Goal: Task Accomplishment & Management: Manage account settings

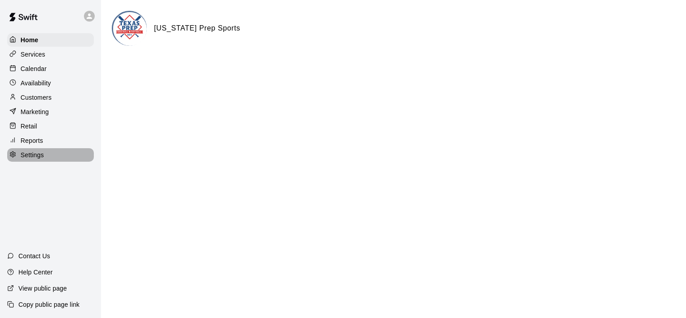
click at [31, 159] on p "Settings" at bounding box center [32, 154] width 23 height 9
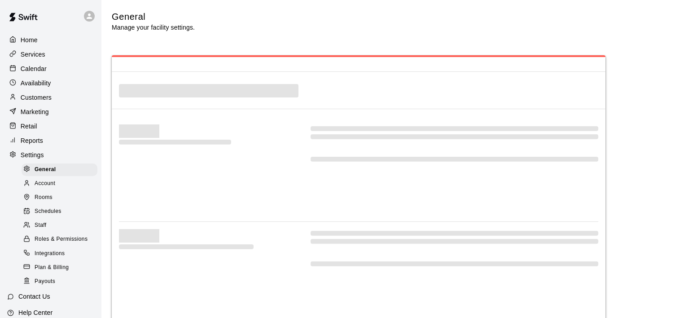
select select "**"
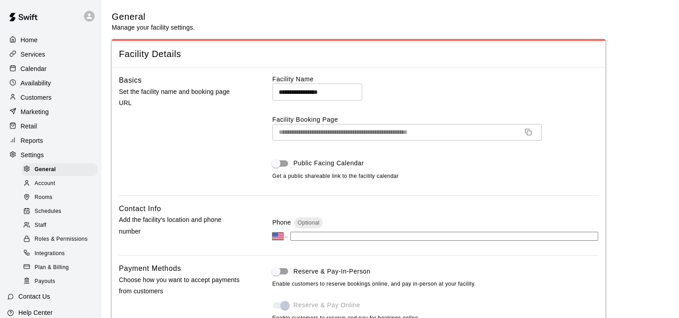
scroll to position [1712, 0]
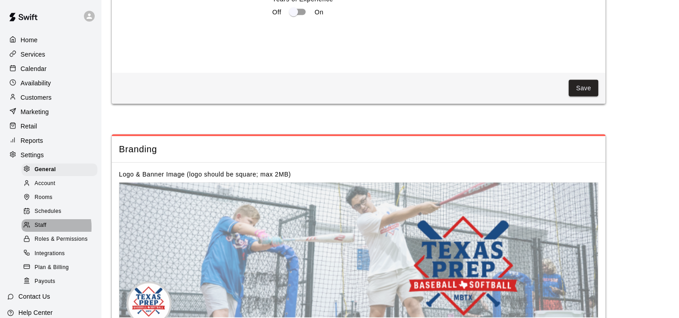
click at [41, 230] on span "Staff" at bounding box center [41, 225] width 12 height 9
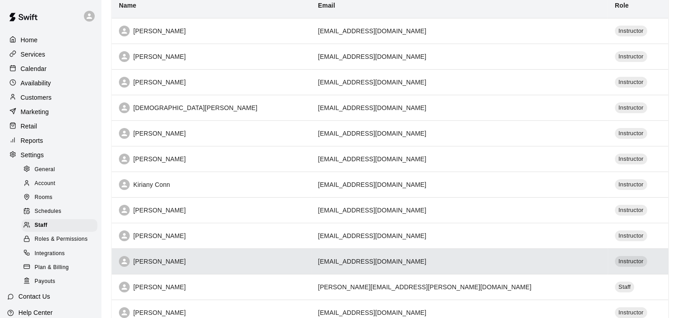
scroll to position [101, 0]
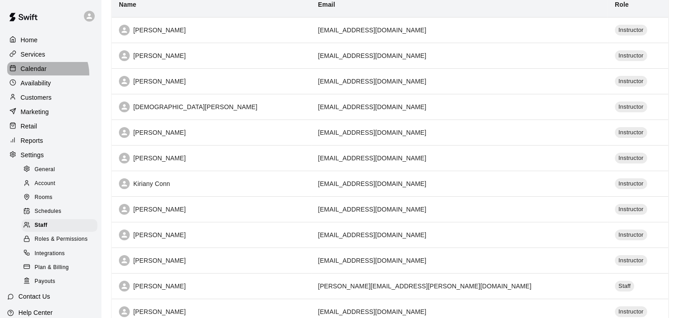
click at [47, 75] on div "Calendar" at bounding box center [50, 68] width 87 height 13
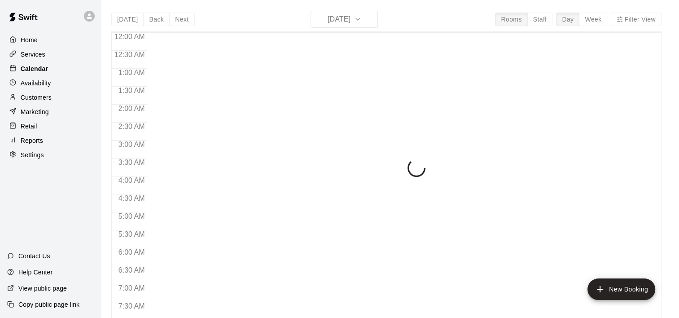
scroll to position [566, 0]
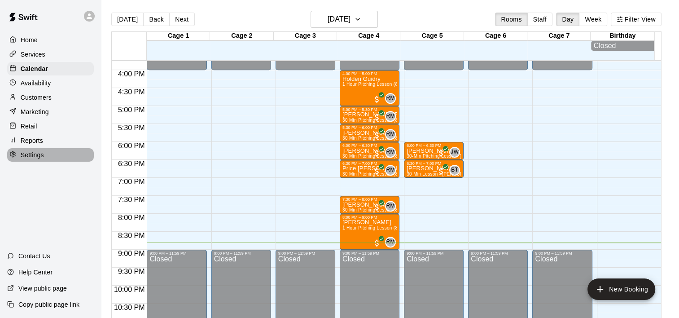
click at [34, 156] on p "Settings" at bounding box center [32, 154] width 23 height 9
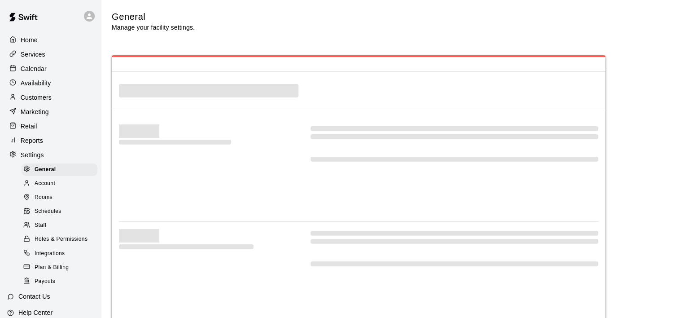
select select "**"
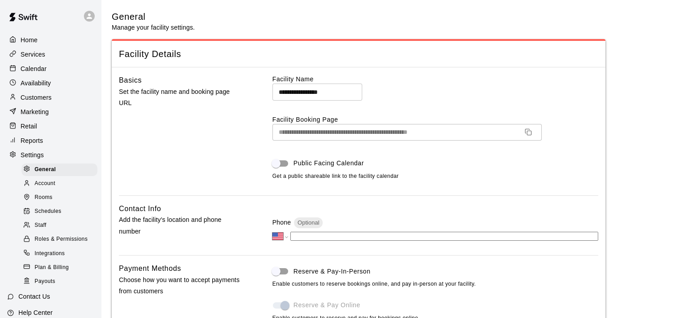
scroll to position [1811, 0]
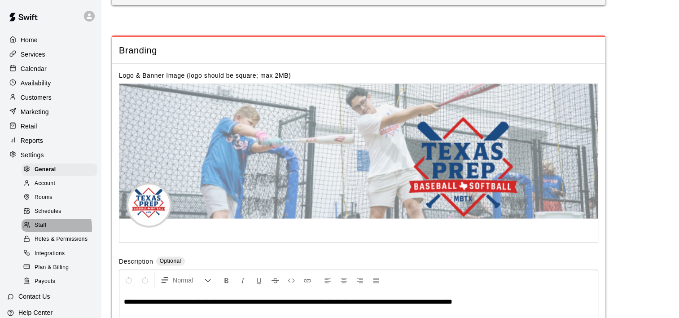
click at [49, 232] on div "Staff" at bounding box center [60, 225] width 76 height 13
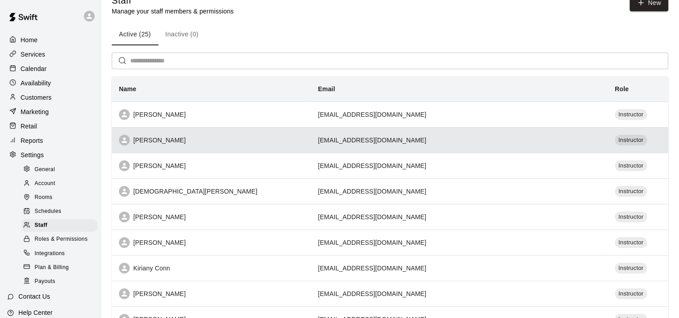
scroll to position [16, 0]
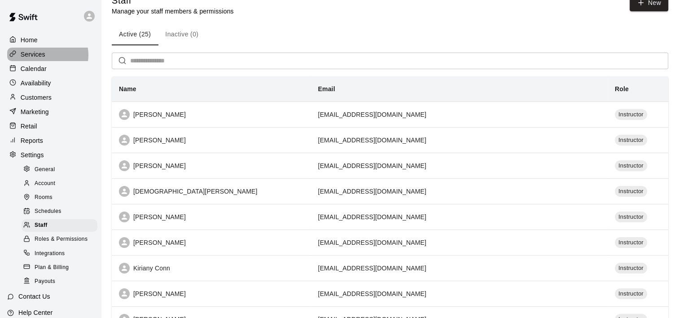
click at [45, 56] on div "Services" at bounding box center [50, 54] width 87 height 13
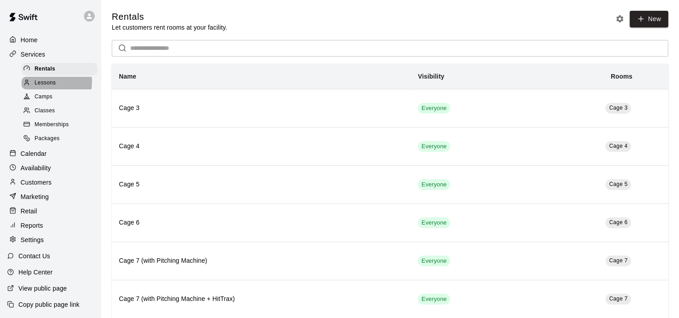
click at [44, 84] on span "Lessons" at bounding box center [46, 83] width 22 height 9
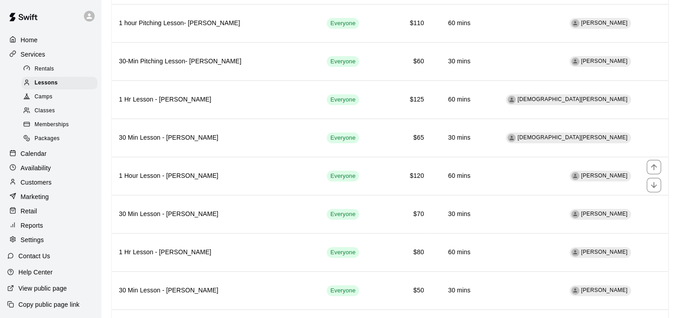
scroll to position [238, 0]
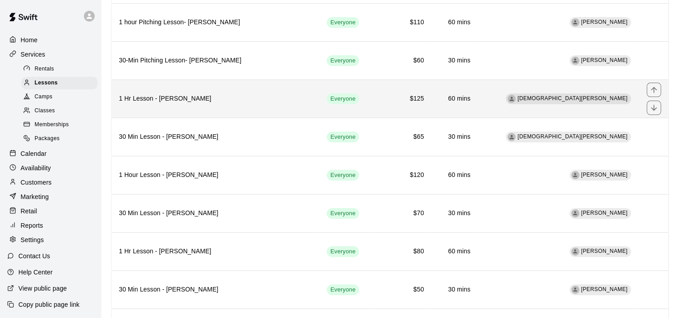
click at [234, 90] on th "1 Hr Lesson - Kristen Cuyos" at bounding box center [216, 98] width 208 height 38
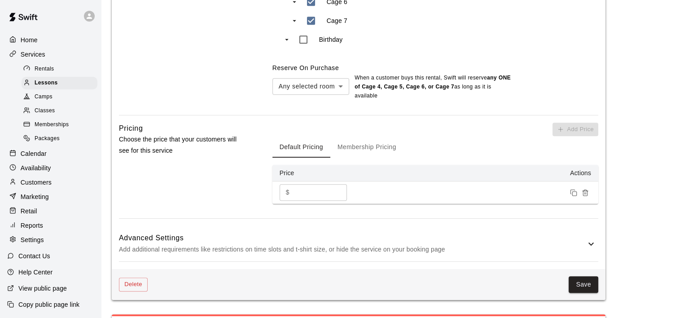
scroll to position [671, 0]
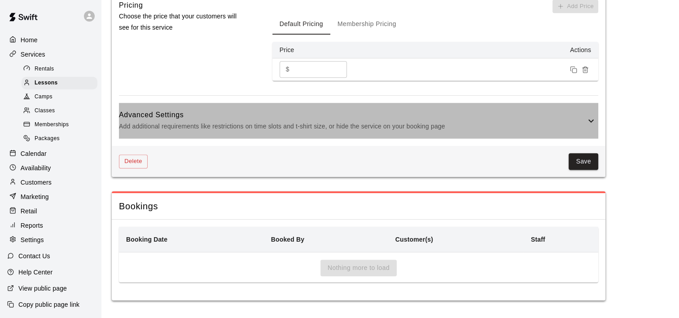
click at [591, 122] on icon at bounding box center [591, 120] width 11 height 11
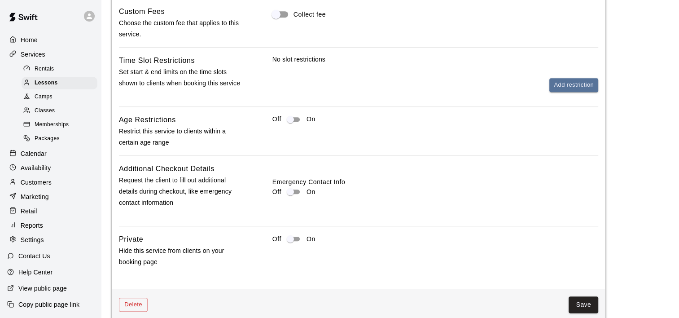
scroll to position [879, 0]
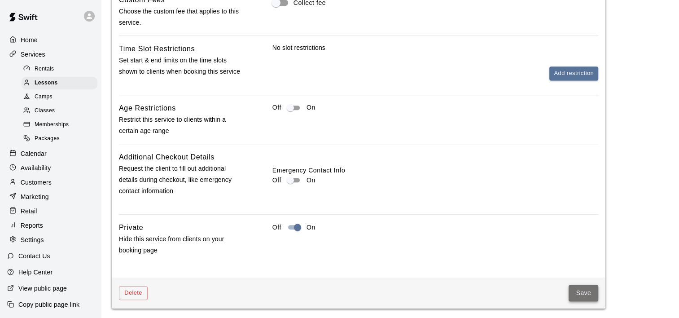
click at [577, 291] on button "Save" at bounding box center [584, 293] width 30 height 17
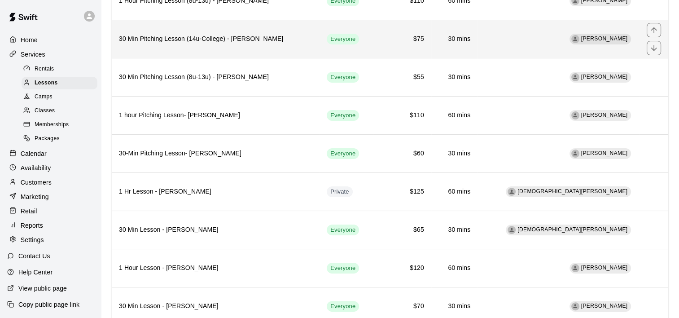
scroll to position [147, 0]
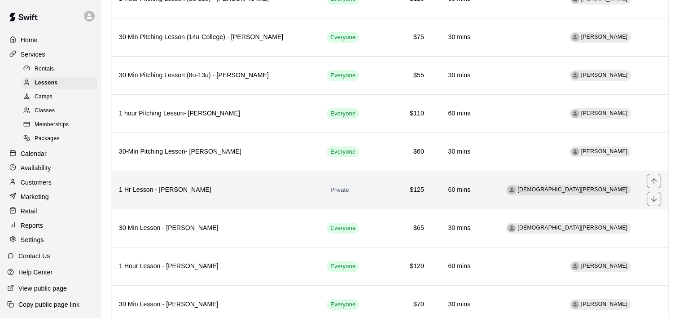
click at [249, 196] on th "1 Hr Lesson - Kristen Cuyos" at bounding box center [216, 190] width 208 height 38
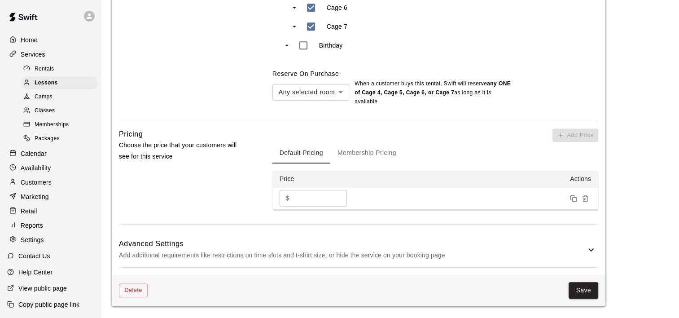
scroll to position [542, 0]
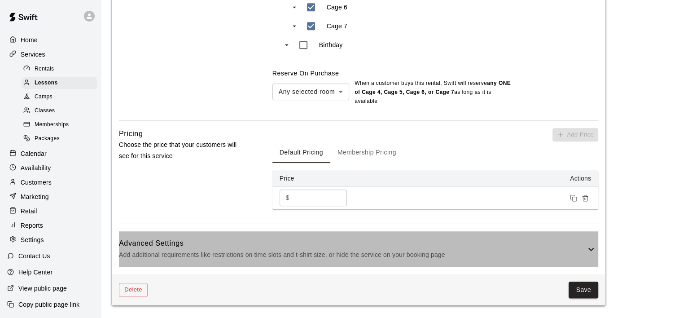
click at [587, 246] on icon at bounding box center [591, 249] width 11 height 11
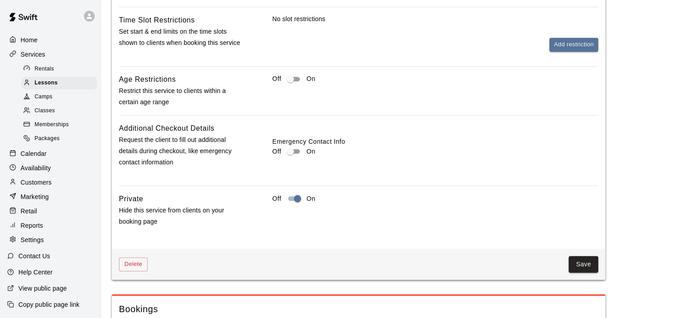
scroll to position [912, 0]
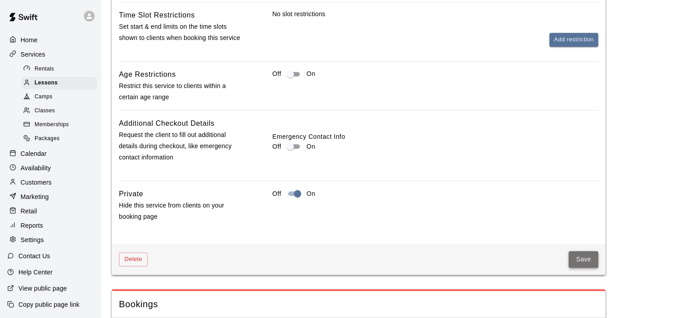
click at [580, 262] on button "Save" at bounding box center [584, 259] width 30 height 17
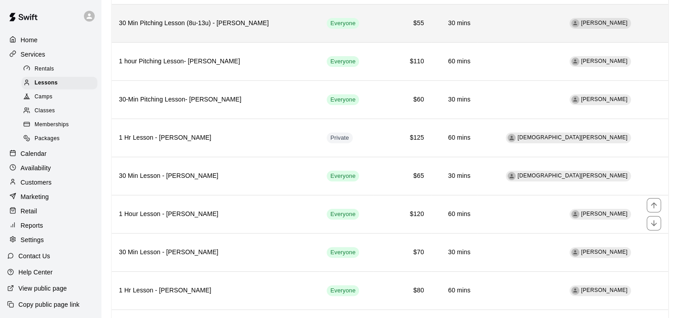
scroll to position [200, 0]
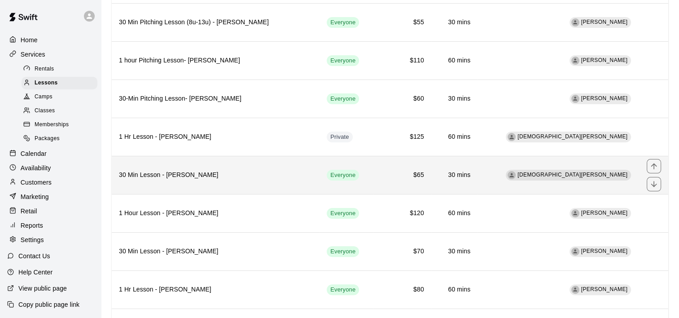
click at [254, 173] on h6 "30 Min Lesson - Kristen Cuyos" at bounding box center [216, 175] width 194 height 10
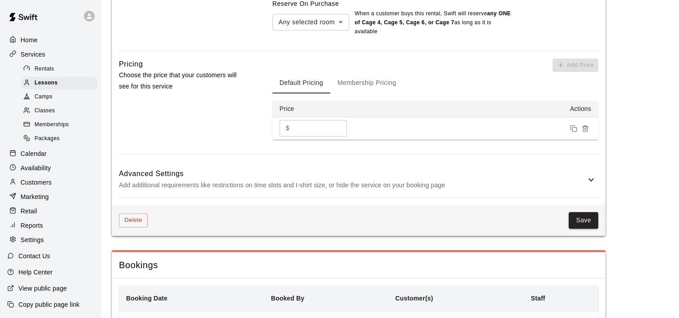
scroll to position [612, 0]
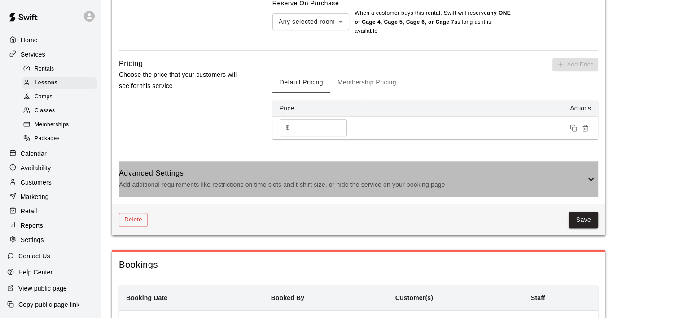
click at [593, 178] on icon at bounding box center [591, 178] width 5 height 3
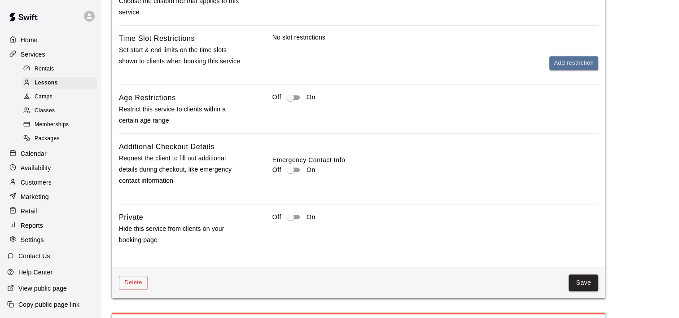
scroll to position [889, 0]
click at [573, 286] on button "Save" at bounding box center [584, 282] width 30 height 17
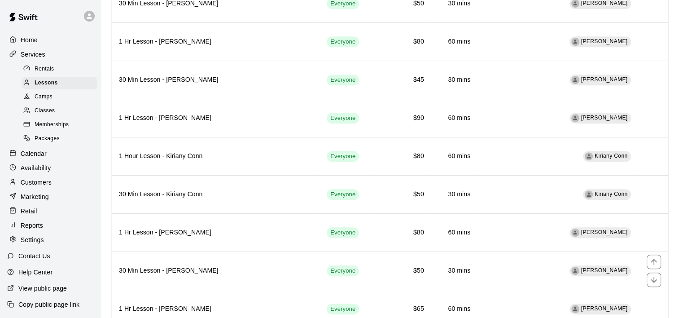
scroll to position [525, 0]
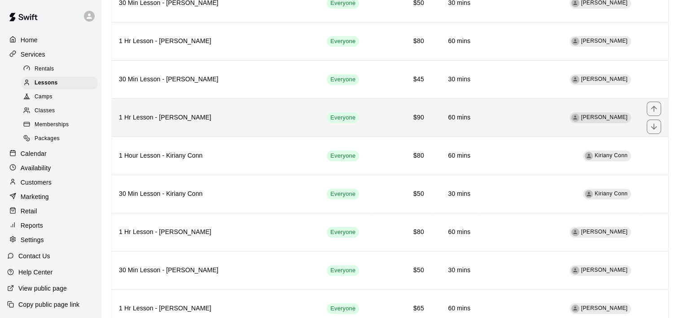
click at [251, 113] on h6 "1 Hr Lesson - Bethany Busch" at bounding box center [216, 118] width 194 height 10
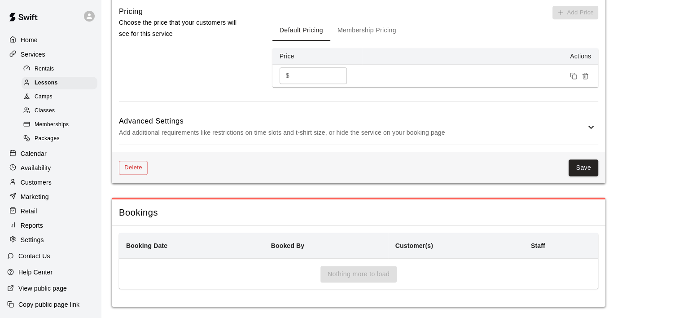
scroll to position [671, 0]
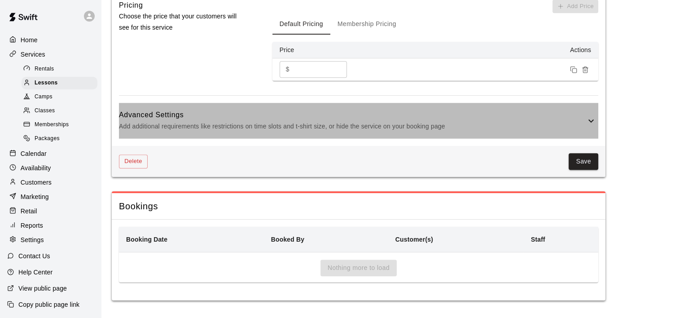
click at [592, 121] on icon at bounding box center [591, 120] width 5 height 3
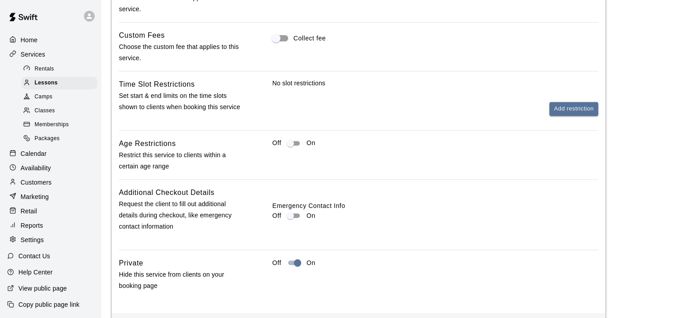
scroll to position [936, 0]
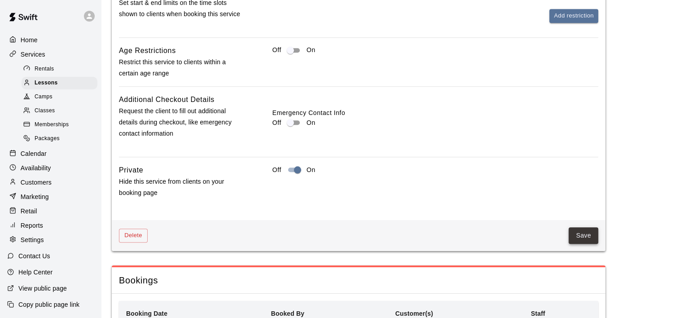
click at [591, 236] on button "Save" at bounding box center [584, 235] width 30 height 17
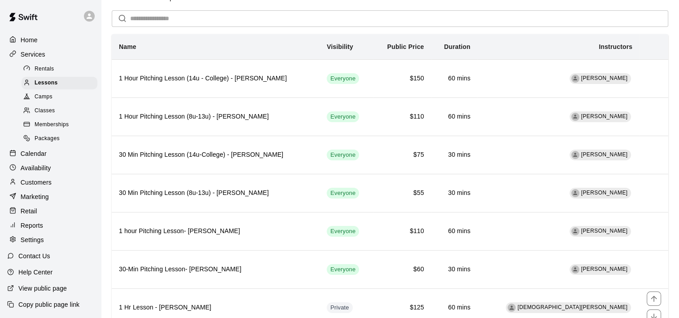
scroll to position [18, 0]
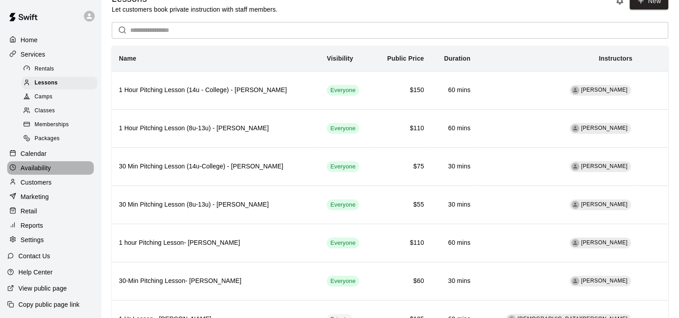
click at [50, 170] on div "Availability" at bounding box center [50, 167] width 87 height 13
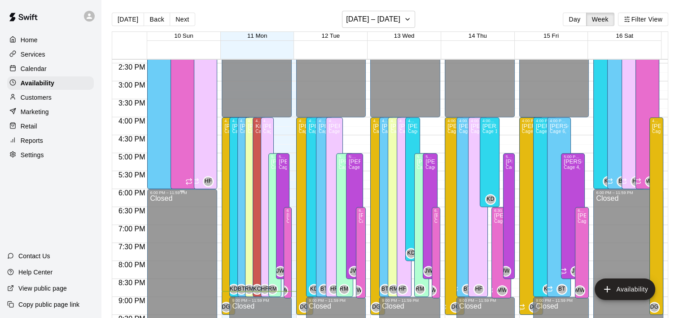
scroll to position [543, 0]
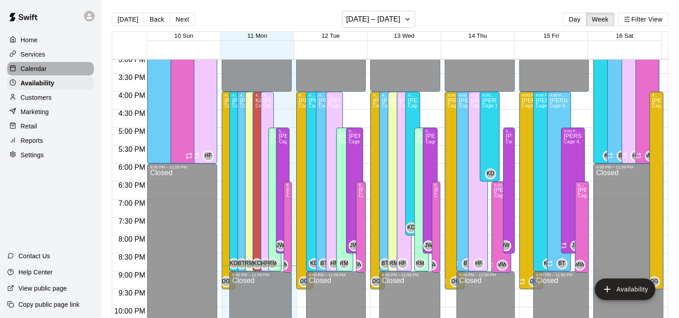
click at [36, 69] on p "Calendar" at bounding box center [34, 68] width 26 height 9
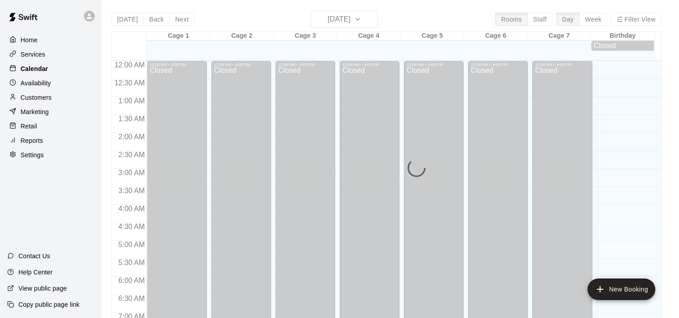
scroll to position [566, 0]
